Goal: Check status: Check status

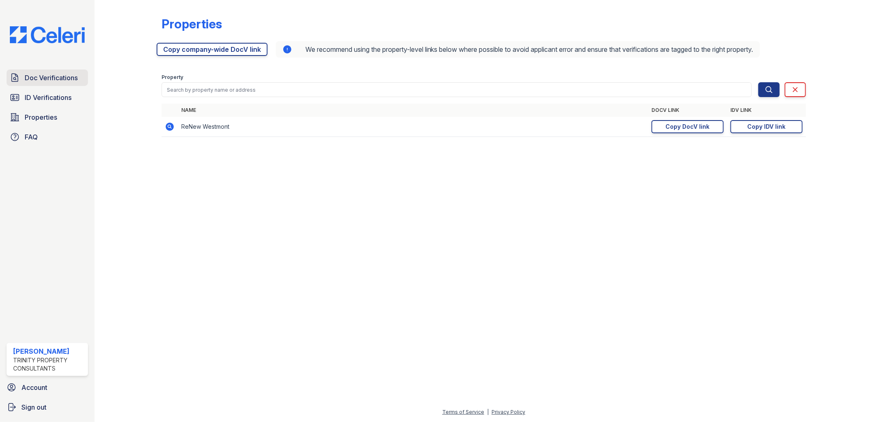
click at [42, 73] on span "Doc Verifications" at bounding box center [51, 78] width 53 height 10
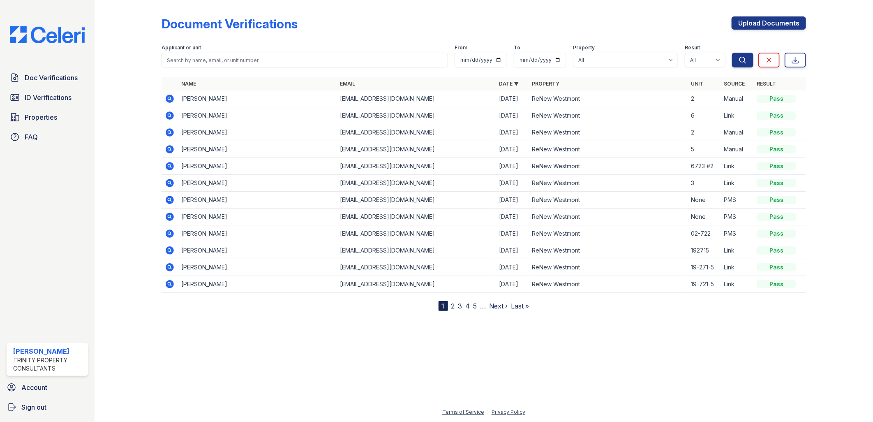
click at [46, 93] on span "ID Verifications" at bounding box center [48, 97] width 47 height 10
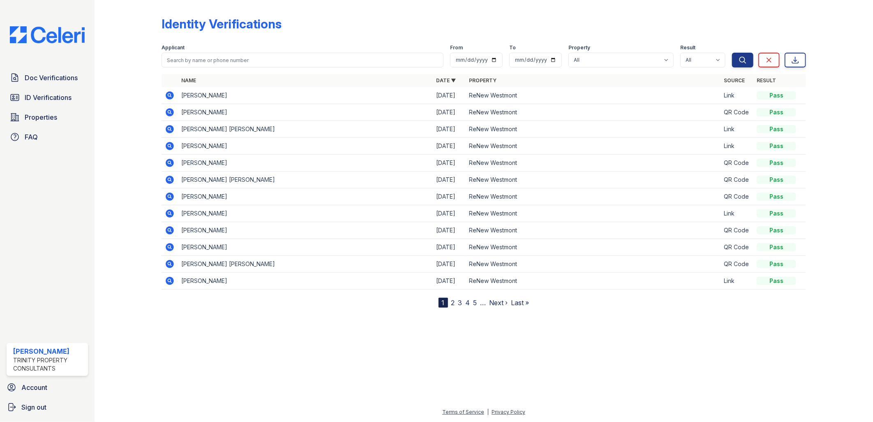
click at [168, 95] on icon at bounding box center [169, 95] width 2 height 2
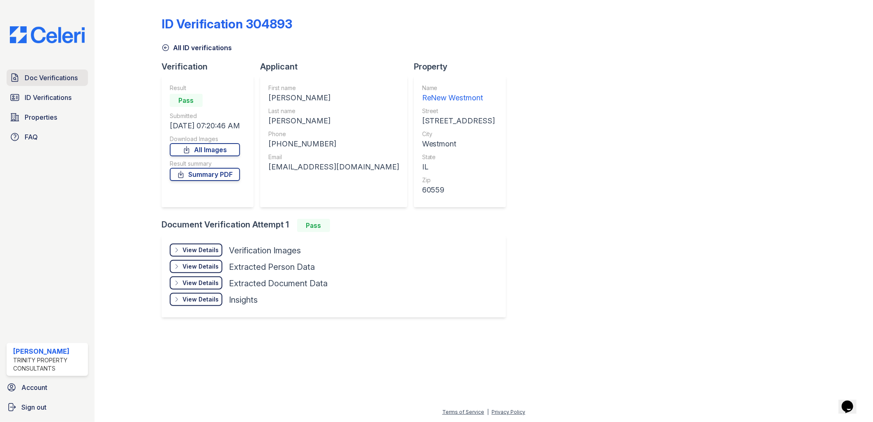
click at [52, 77] on span "Doc Verifications" at bounding box center [51, 78] width 53 height 10
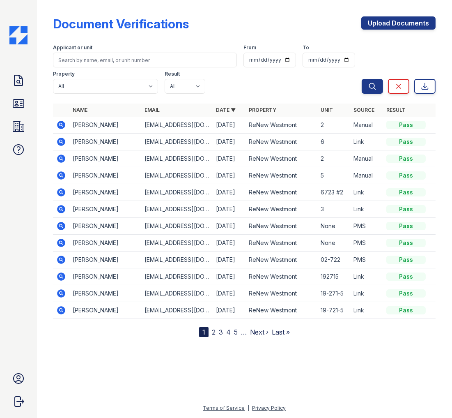
click at [351, 360] on div at bounding box center [245, 376] width 390 height 53
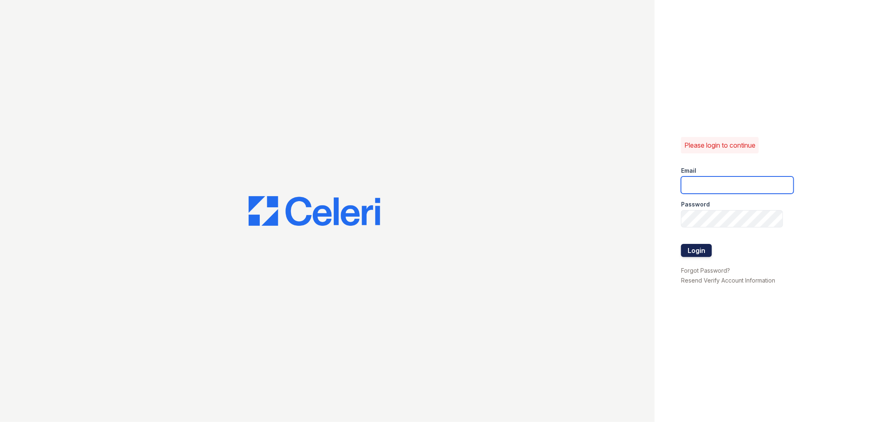
type input "tdeltoro@trinity-pm.com"
click at [691, 247] on button "Login" at bounding box center [696, 250] width 31 height 13
